Goal: Task Accomplishment & Management: Manage account settings

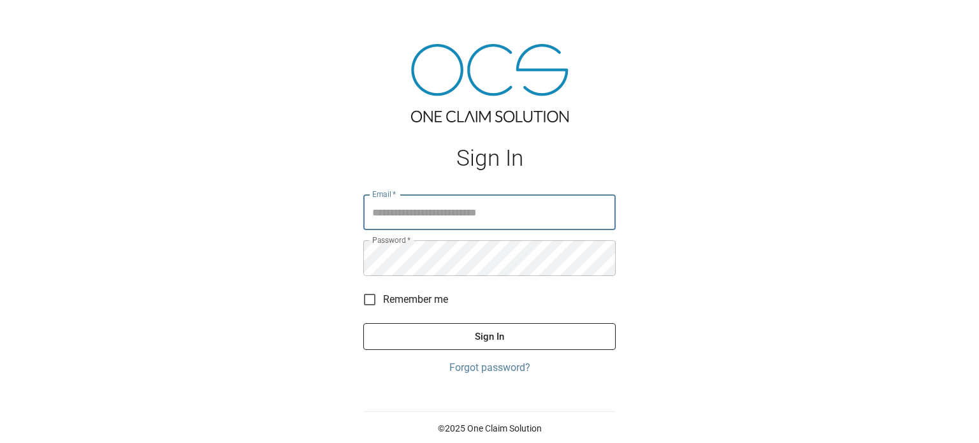
type input "**********"
click at [494, 339] on button "Sign In" at bounding box center [489, 336] width 252 height 27
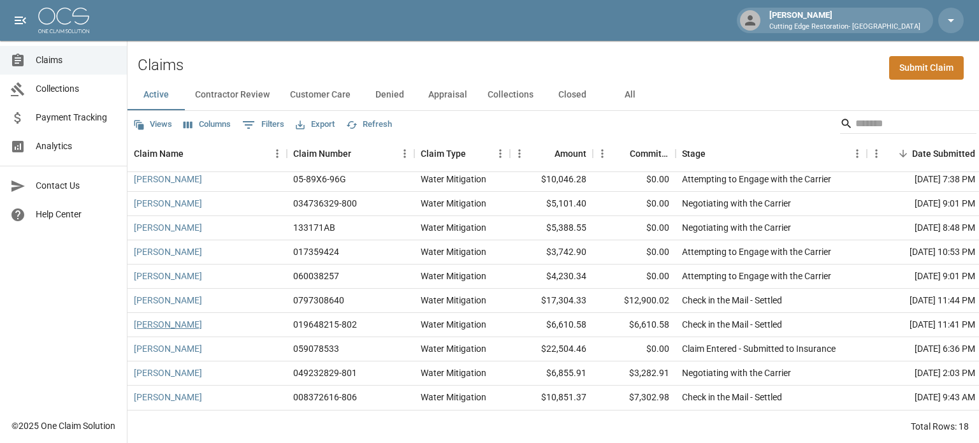
scroll to position [207, 0]
click at [394, 91] on button "Denied" at bounding box center [389, 95] width 57 height 31
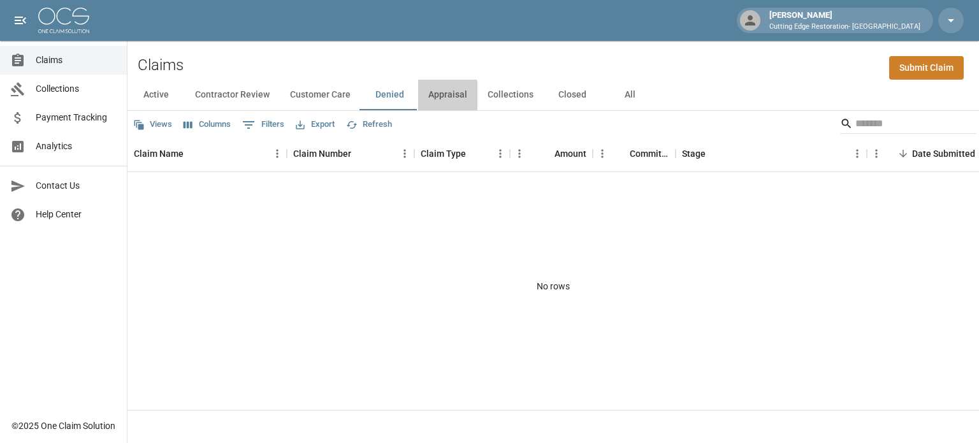
click at [425, 96] on button "Appraisal" at bounding box center [447, 95] width 59 height 31
click at [490, 91] on button "Collections" at bounding box center [511, 95] width 66 height 31
click at [564, 94] on button "Closed" at bounding box center [572, 95] width 57 height 31
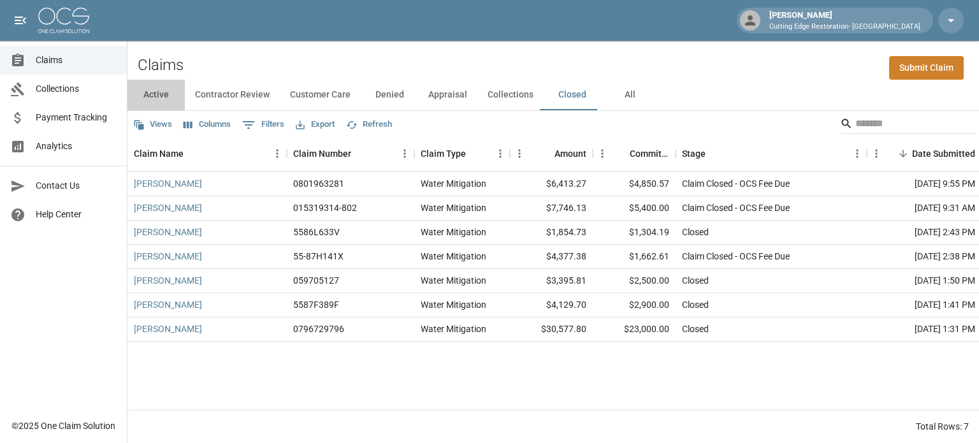
click at [165, 96] on button "Active" at bounding box center [156, 95] width 57 height 31
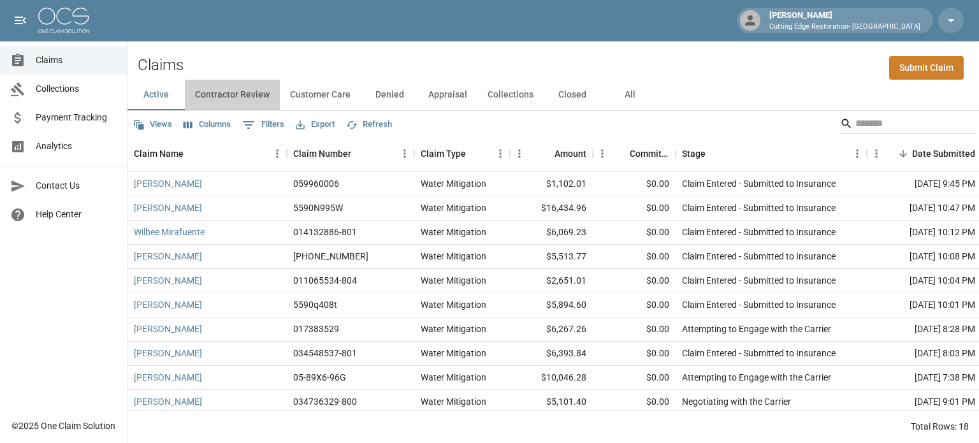
click at [233, 96] on button "Contractor Review" at bounding box center [232, 95] width 95 height 31
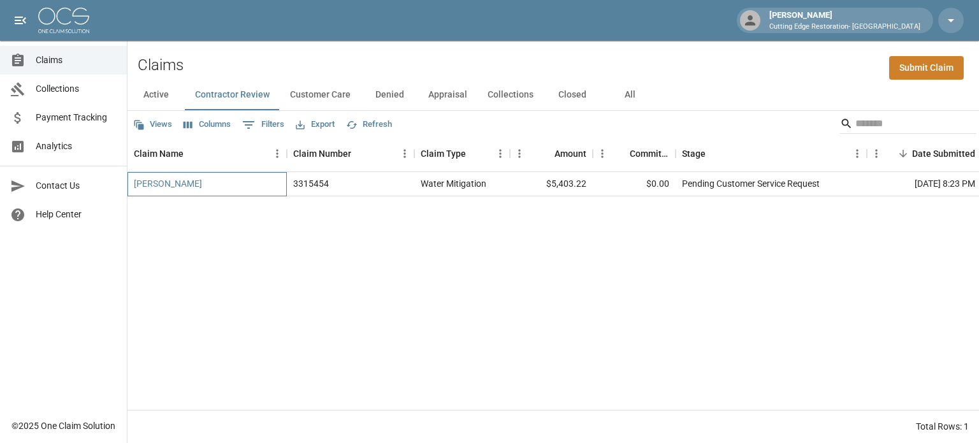
click at [199, 180] on div "[PERSON_NAME]" at bounding box center [207, 184] width 159 height 24
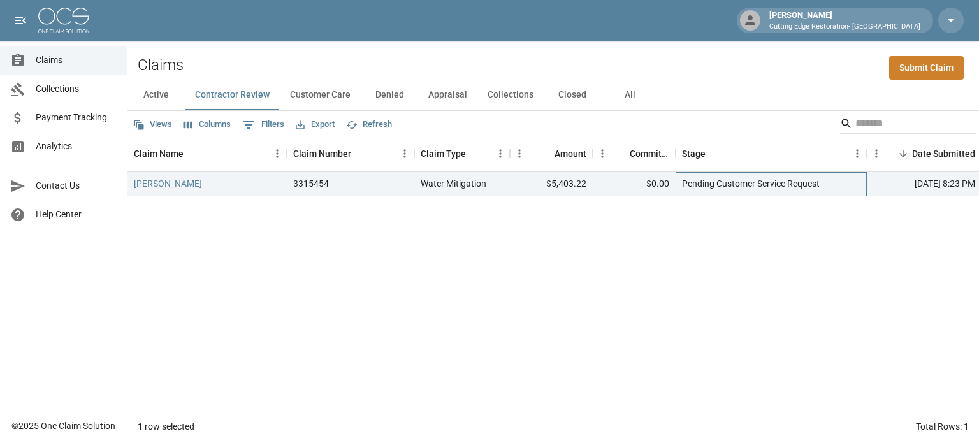
click at [738, 181] on div "Pending Customer Service Request" at bounding box center [751, 183] width 138 height 13
click at [602, 179] on div "$0.00" at bounding box center [634, 184] width 83 height 24
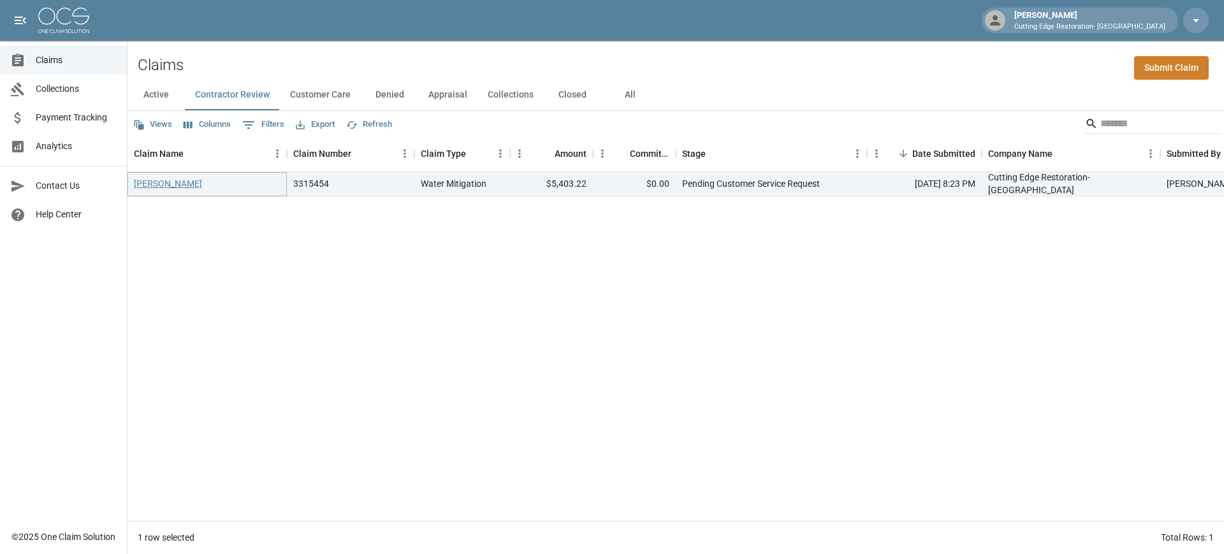
click at [176, 184] on link "[PERSON_NAME]" at bounding box center [168, 183] width 68 height 13
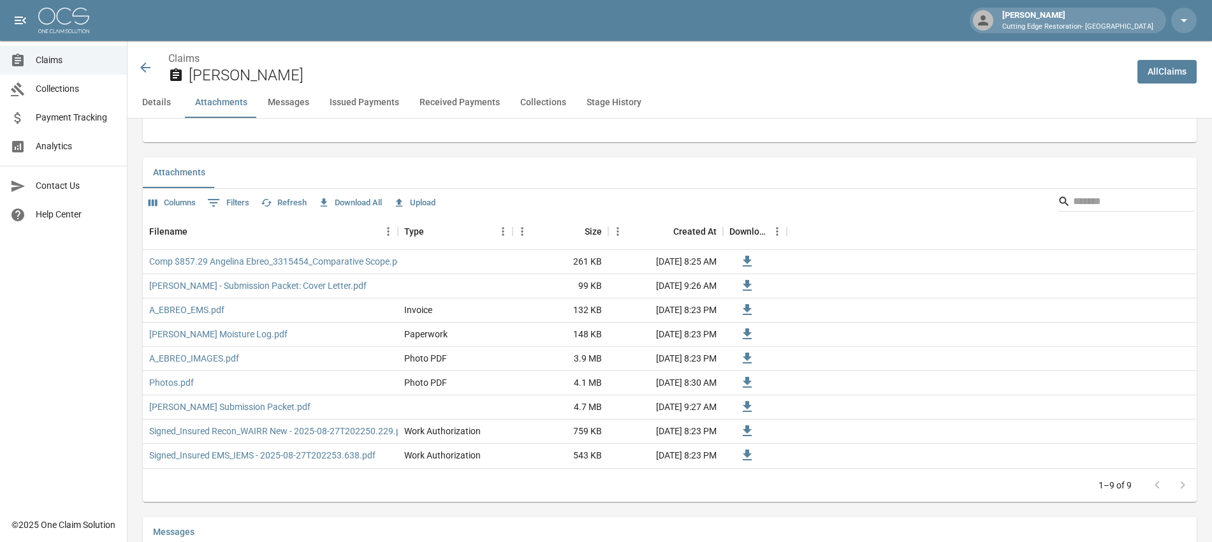
scroll to position [717, 0]
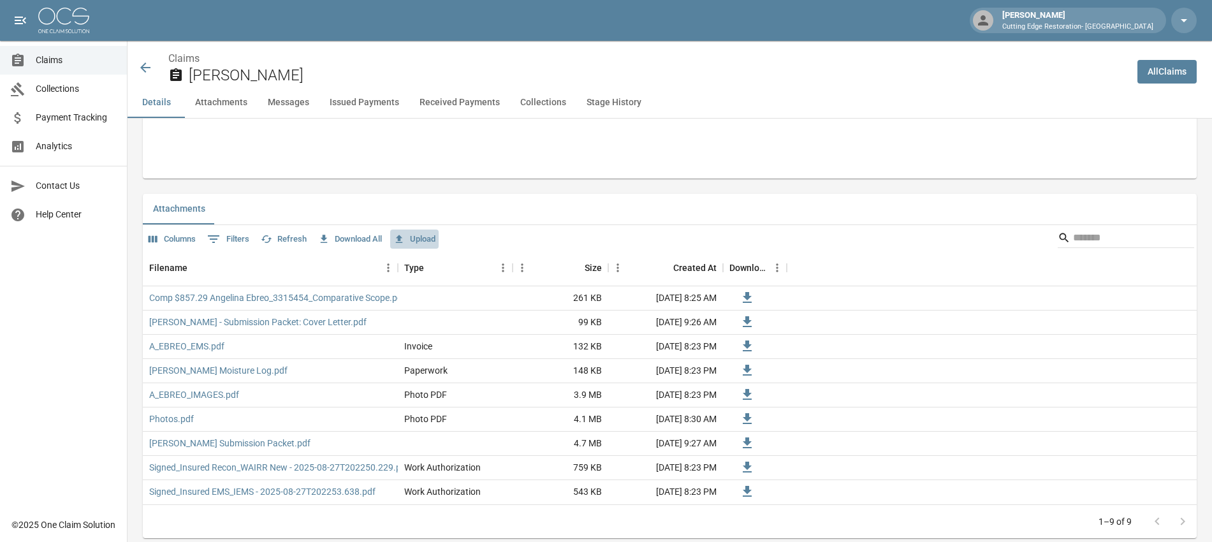
click at [424, 238] on button "Upload" at bounding box center [414, 240] width 48 height 20
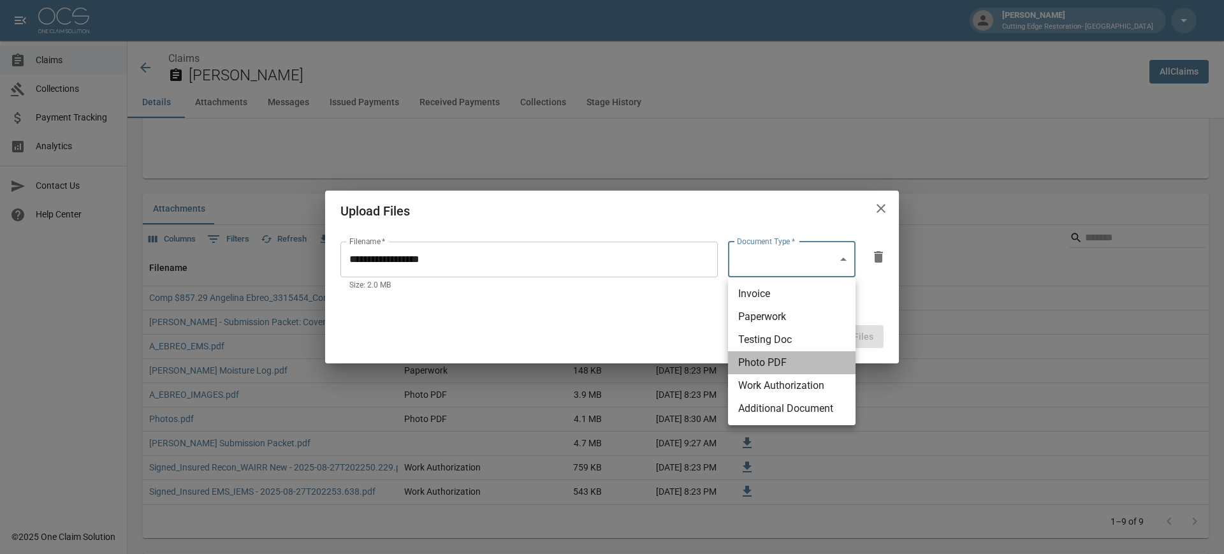
click at [803, 357] on li "Photo PDF" at bounding box center [792, 362] width 128 height 23
type input "**********"
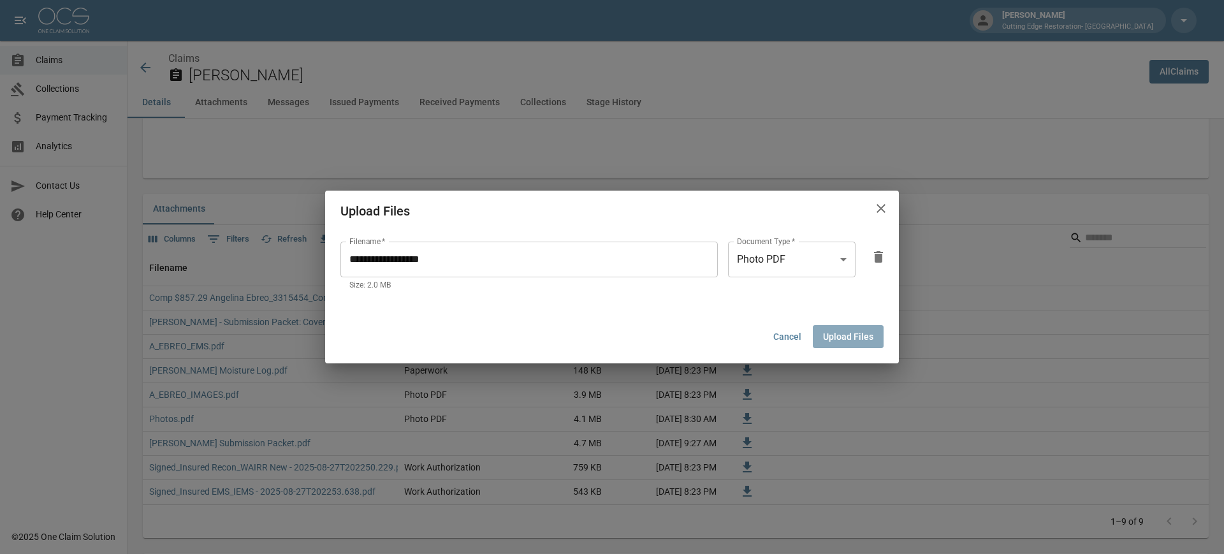
click at [852, 331] on button "Upload Files" at bounding box center [848, 337] width 71 height 24
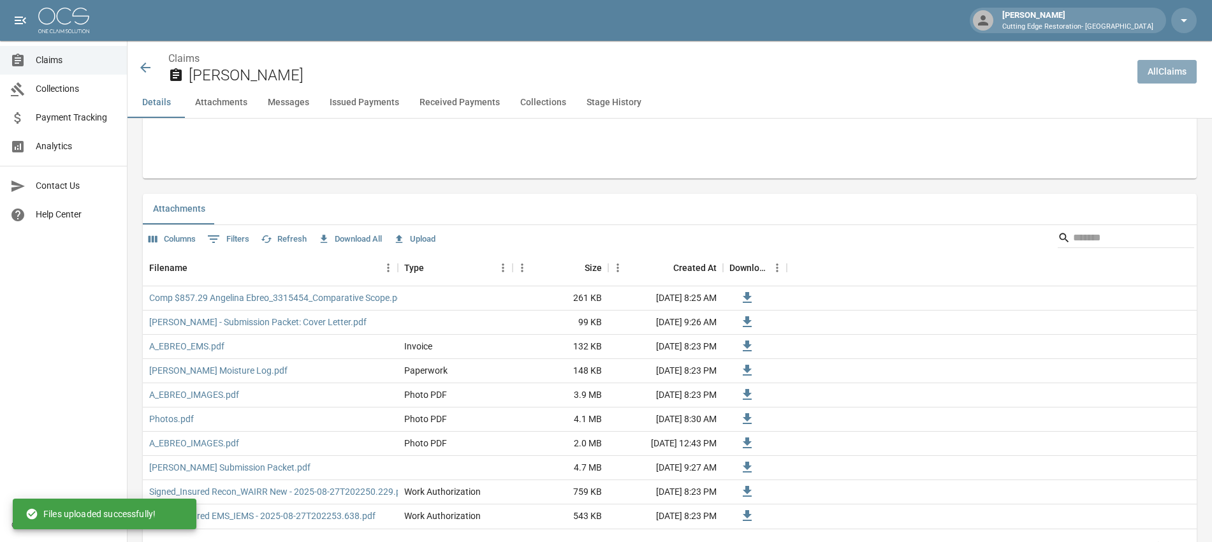
click at [979, 63] on link "All Claims" at bounding box center [1167, 72] width 59 height 24
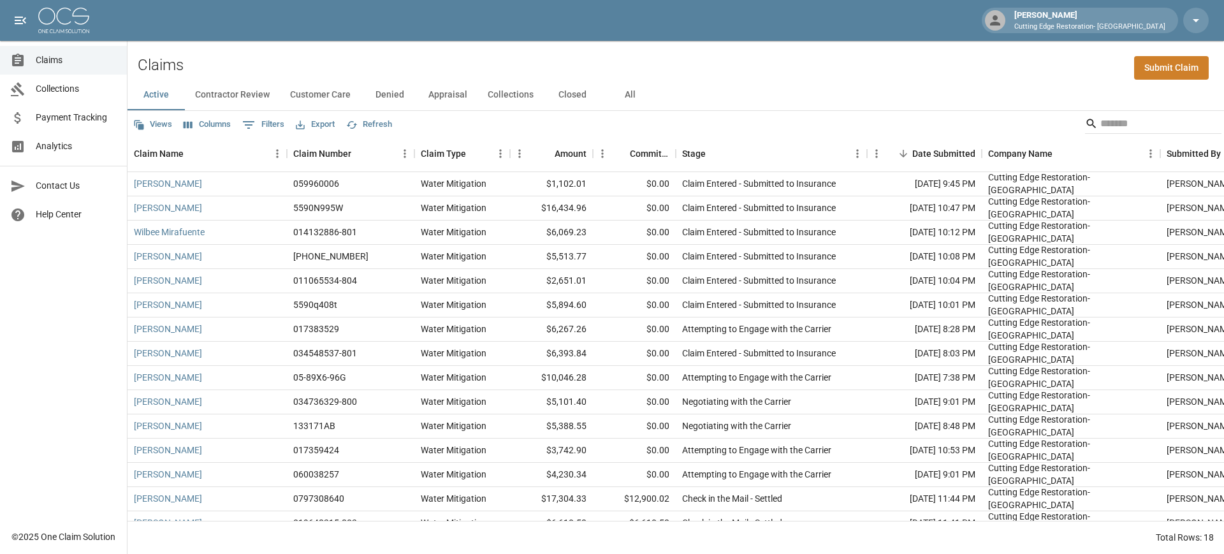
click at [335, 94] on button "Customer Care" at bounding box center [320, 95] width 81 height 31
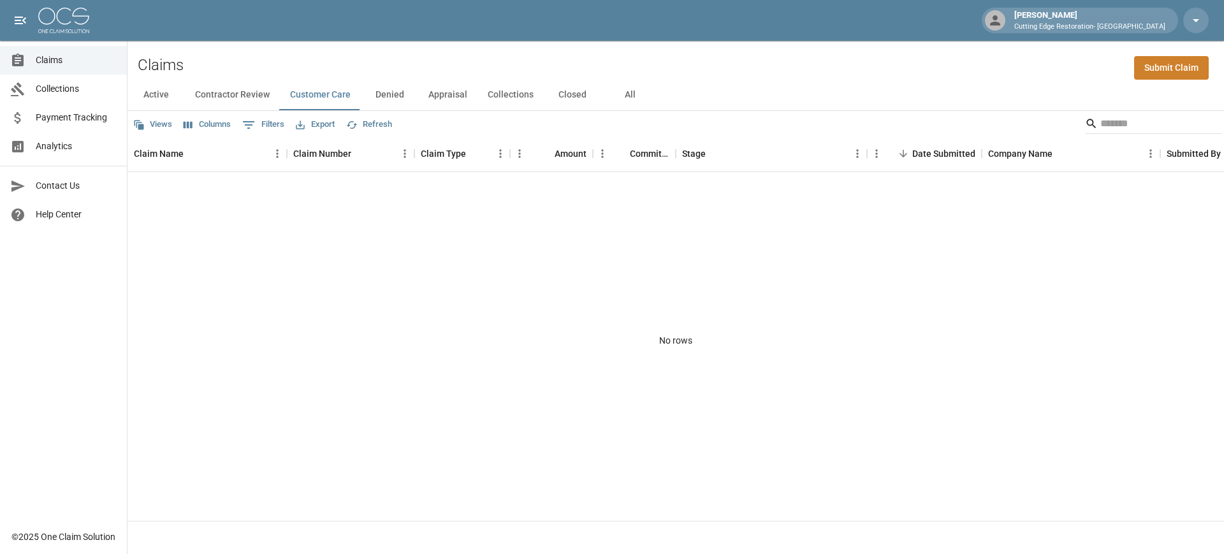
click at [245, 101] on button "Contractor Review" at bounding box center [232, 95] width 95 height 31
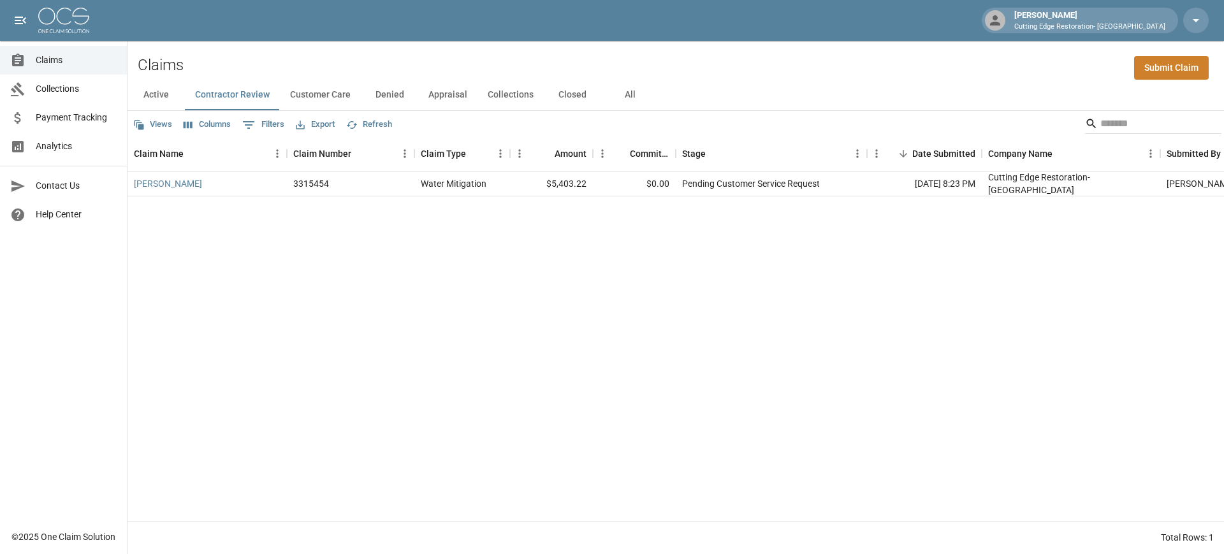
click at [159, 101] on button "Active" at bounding box center [156, 95] width 57 height 31
